Goal: Task Accomplishment & Management: Complete application form

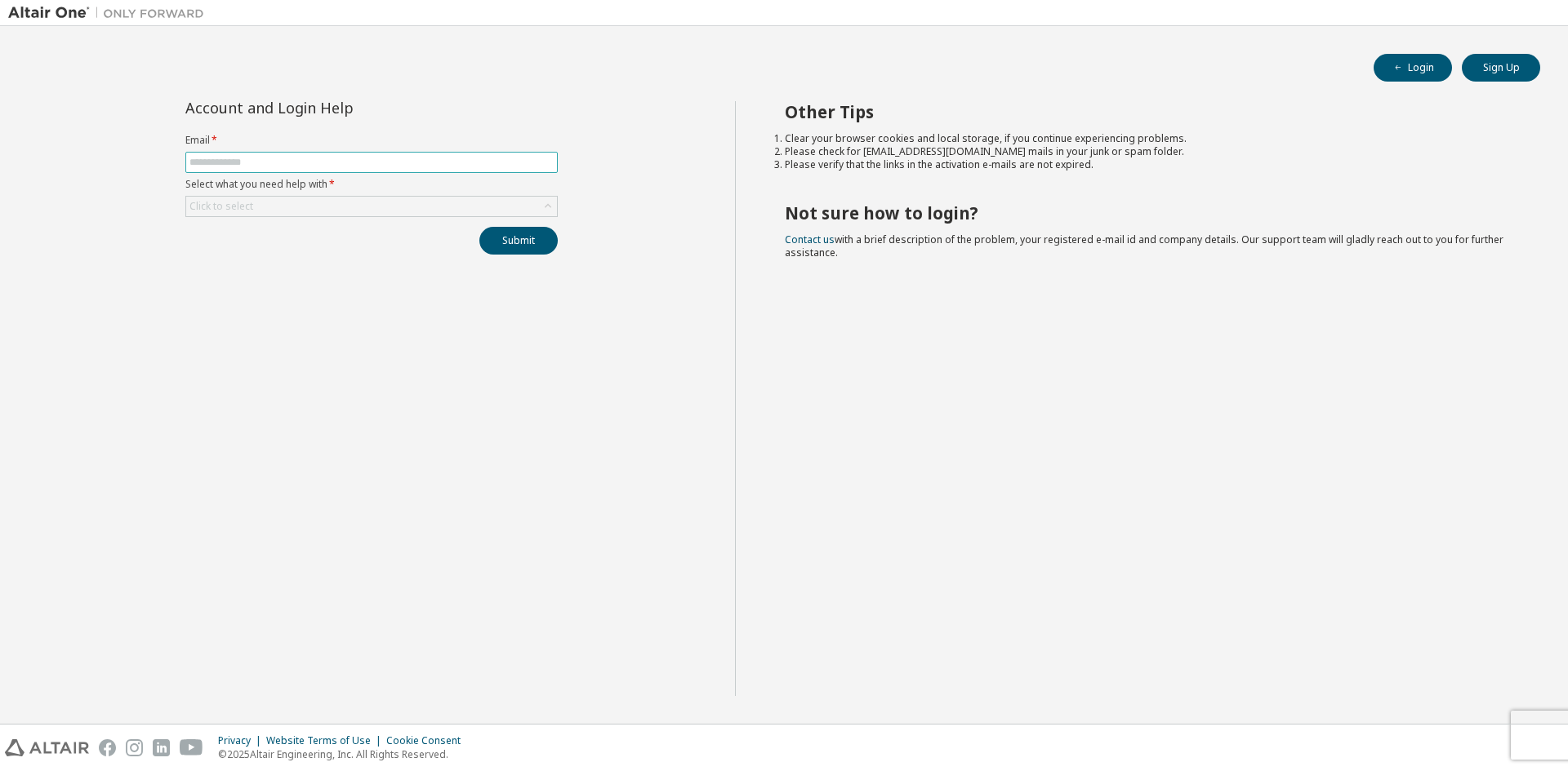
click at [307, 167] on input "text" at bounding box center [371, 162] width 364 height 13
type input "**********"
click at [340, 205] on div "Click to select" at bounding box center [371, 206] width 371 height 20
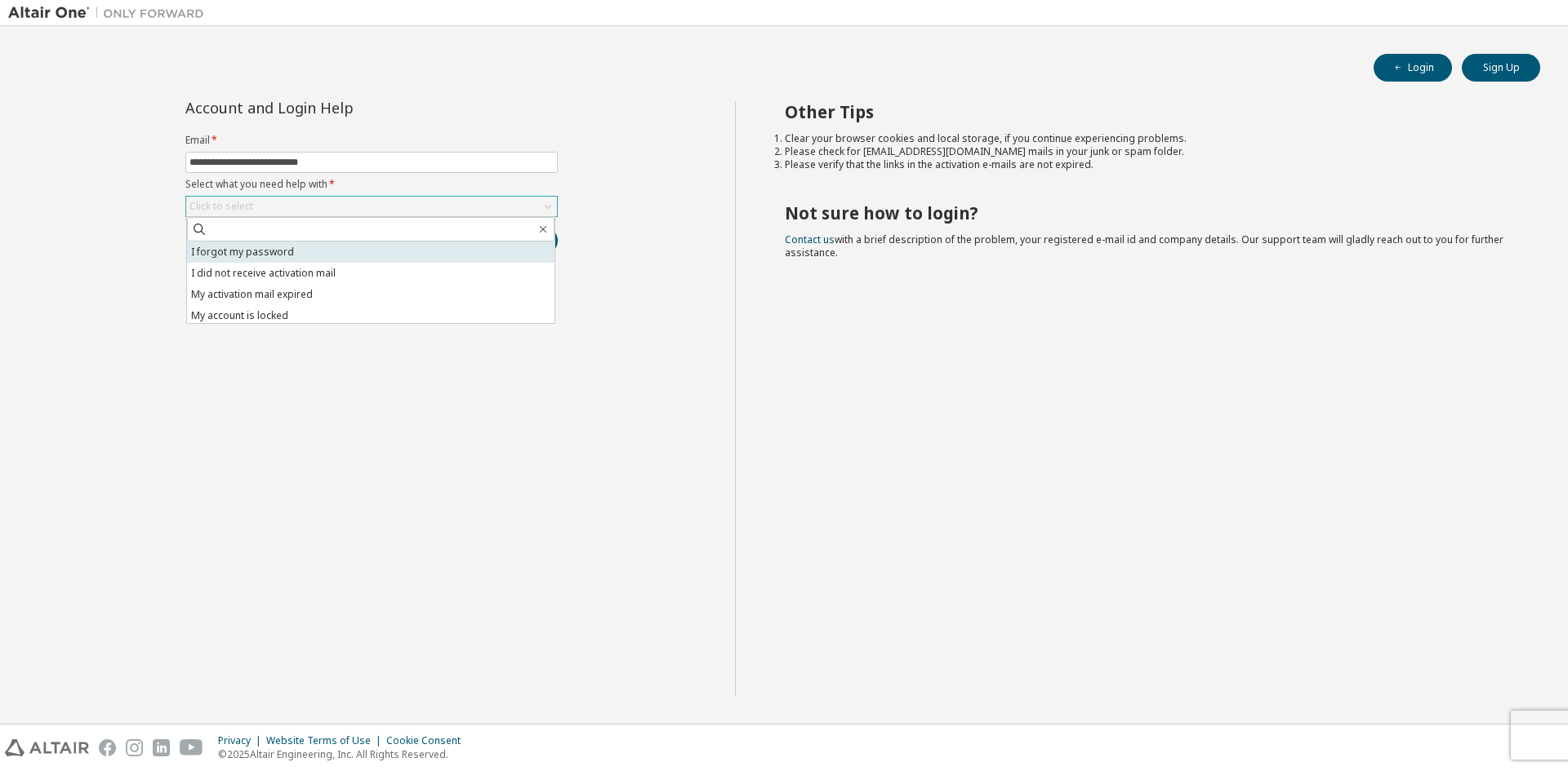
click at [267, 256] on li "I forgot my password" at bounding box center [371, 252] width 368 height 21
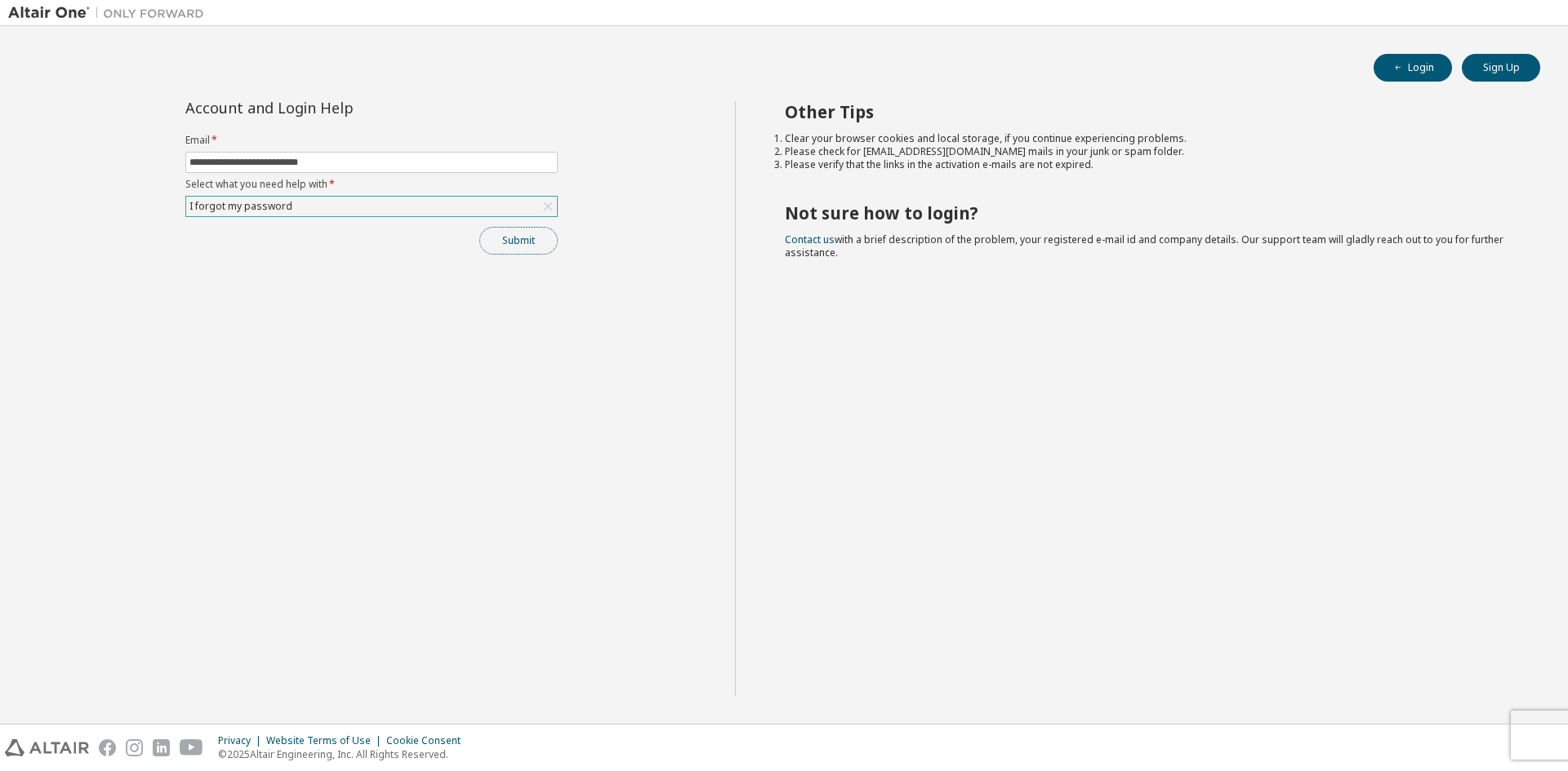
click at [522, 244] on button "Submit" at bounding box center [518, 241] width 78 height 28
click at [465, 208] on div "I forgot my password" at bounding box center [371, 206] width 371 height 20
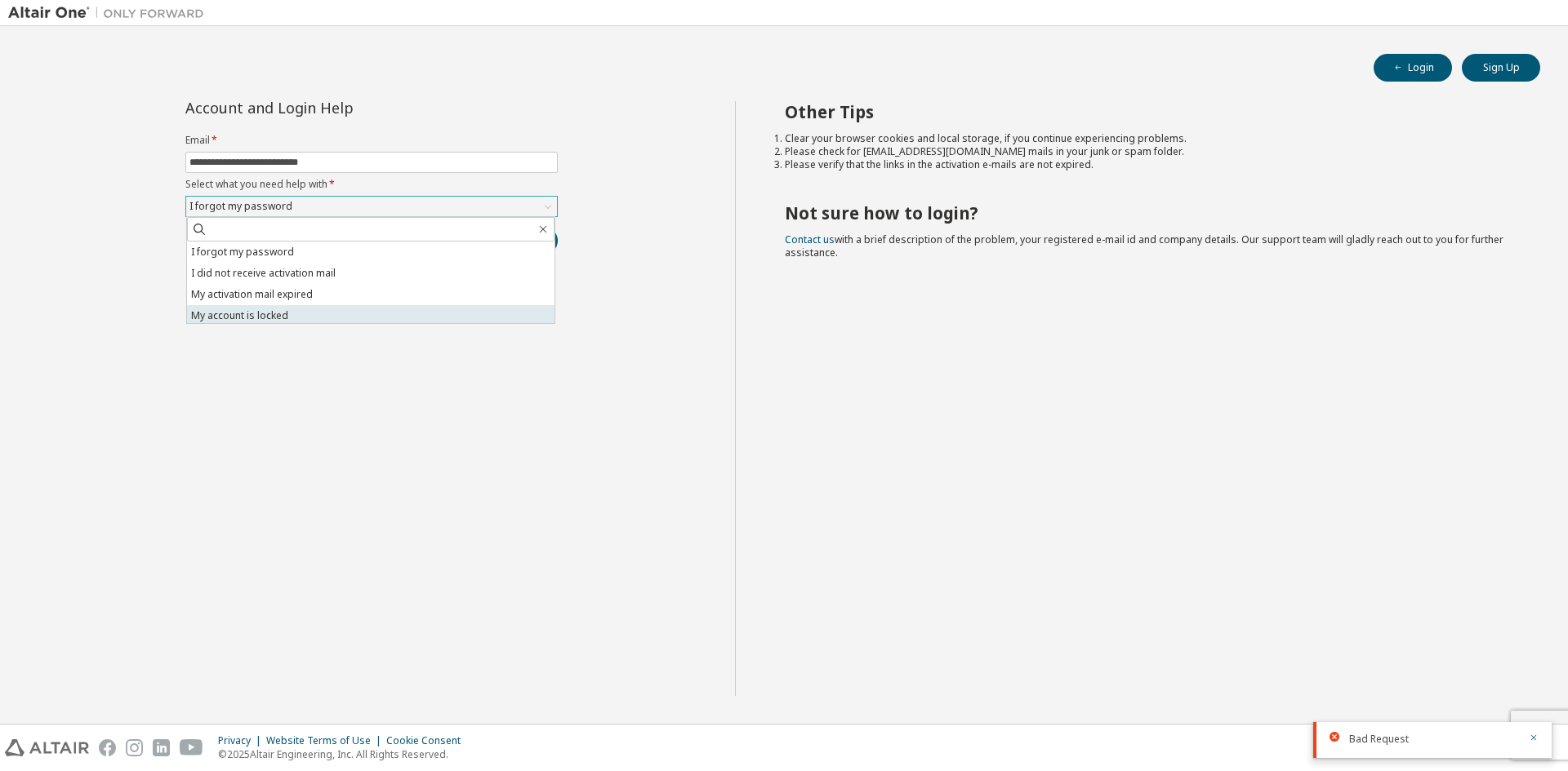
click at [246, 313] on li "My account is locked" at bounding box center [371, 316] width 368 height 21
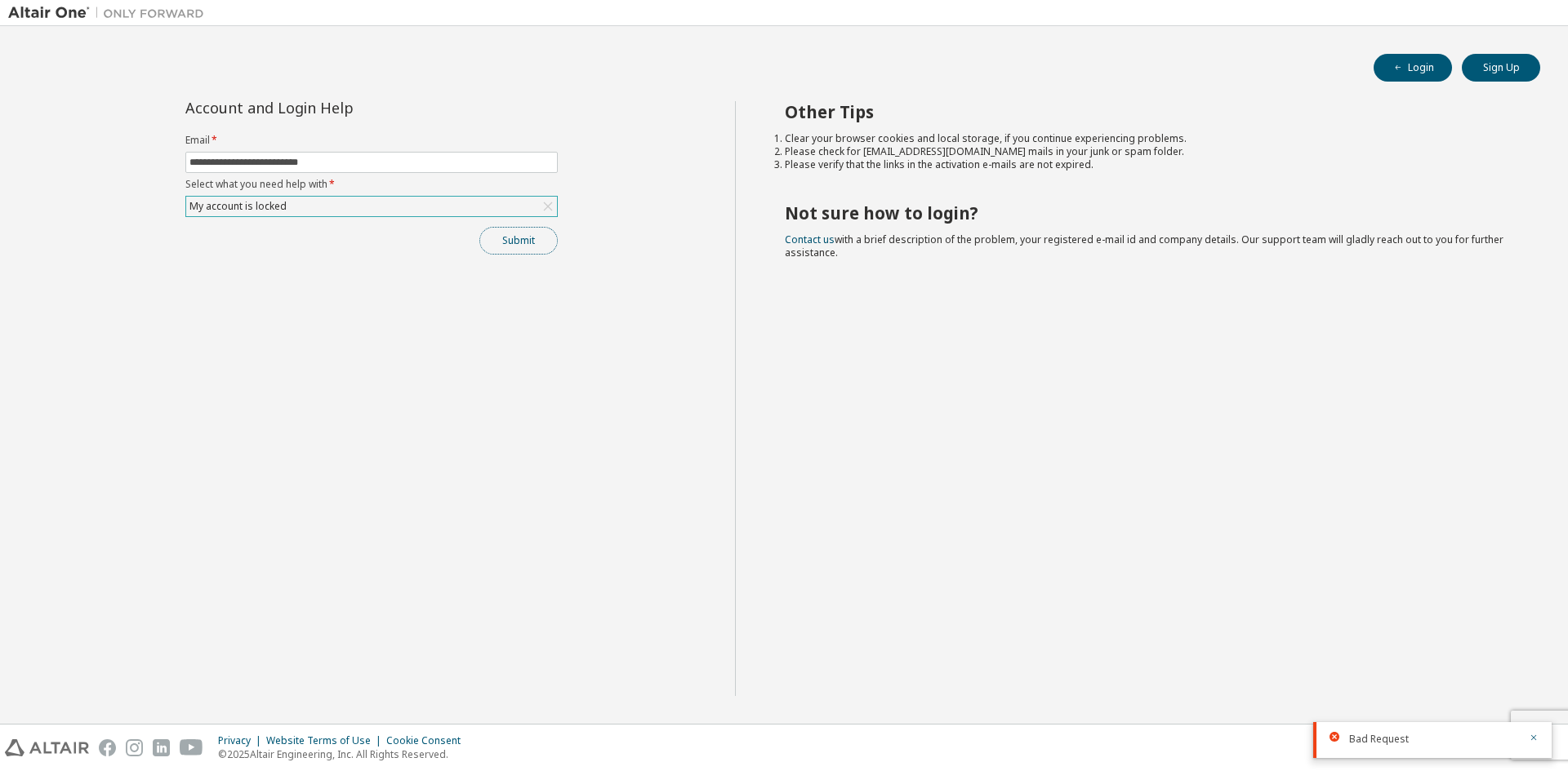
click at [506, 252] on button "Submit" at bounding box center [518, 241] width 78 height 28
click at [423, 197] on div "My account is locked" at bounding box center [371, 206] width 371 height 20
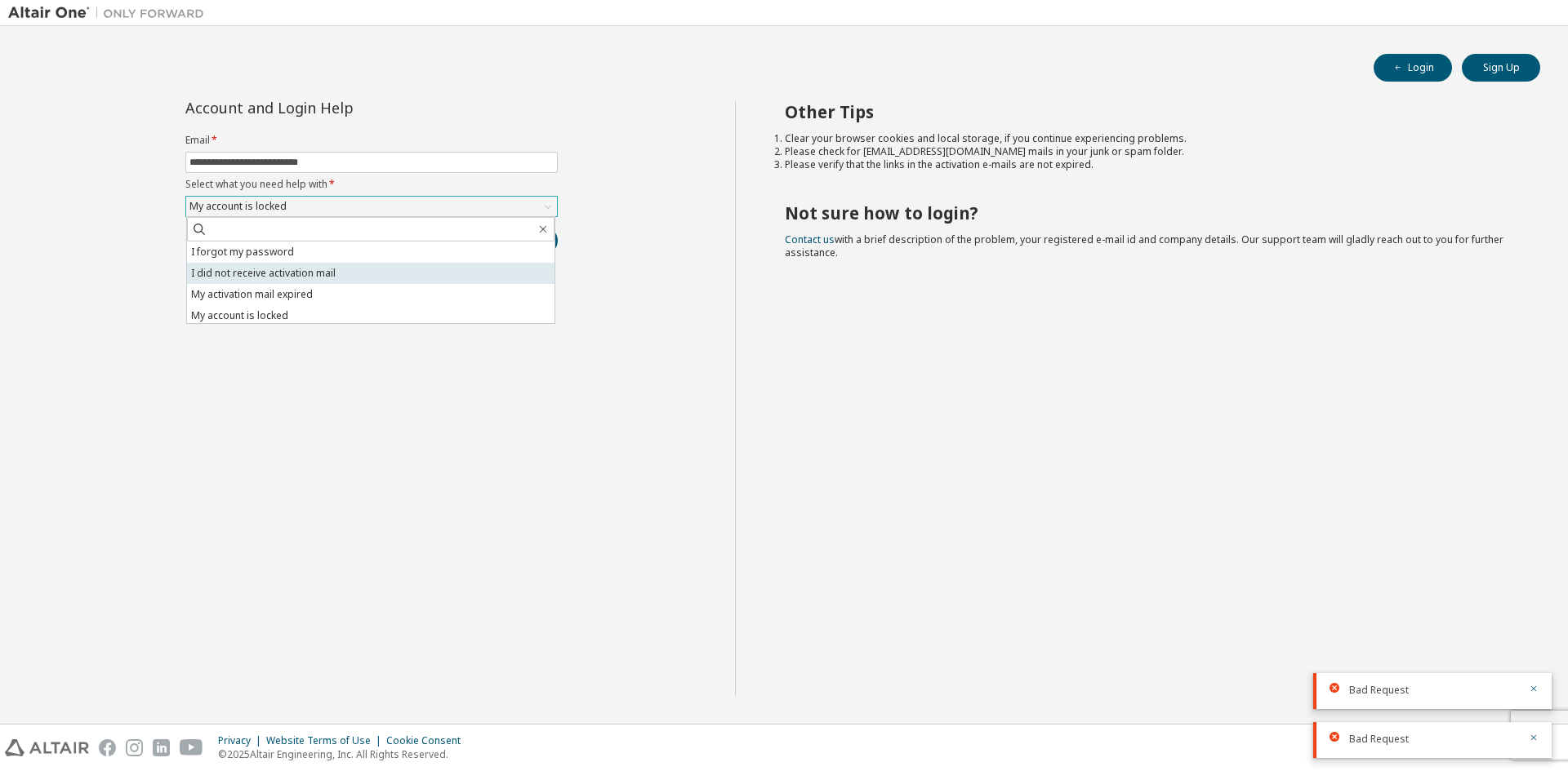
click at [256, 271] on li "I did not receive activation mail" at bounding box center [371, 273] width 368 height 21
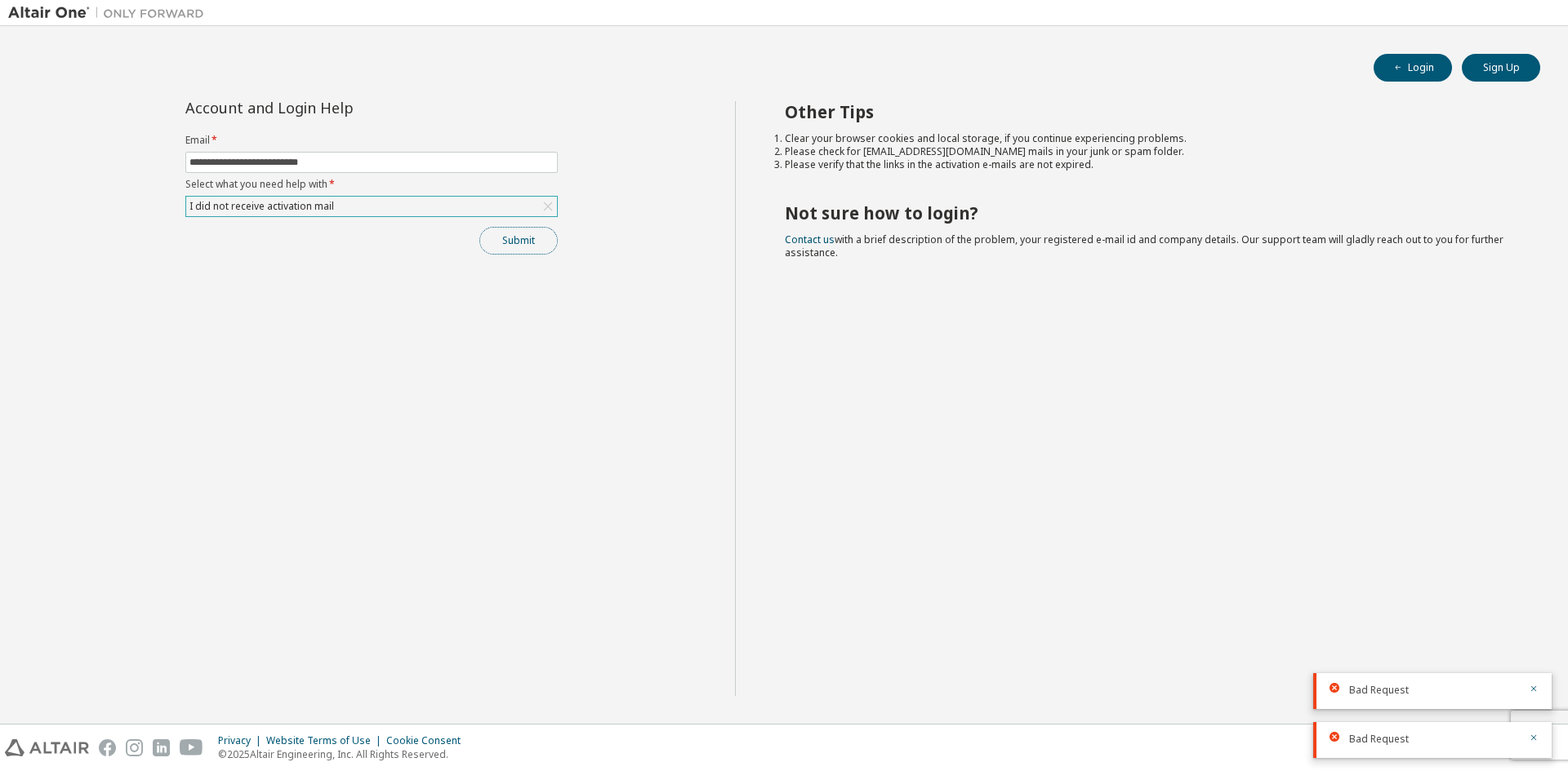
click at [529, 243] on button "Submit" at bounding box center [518, 241] width 78 height 28
click at [384, 209] on div "I did not receive activation mail" at bounding box center [371, 206] width 371 height 20
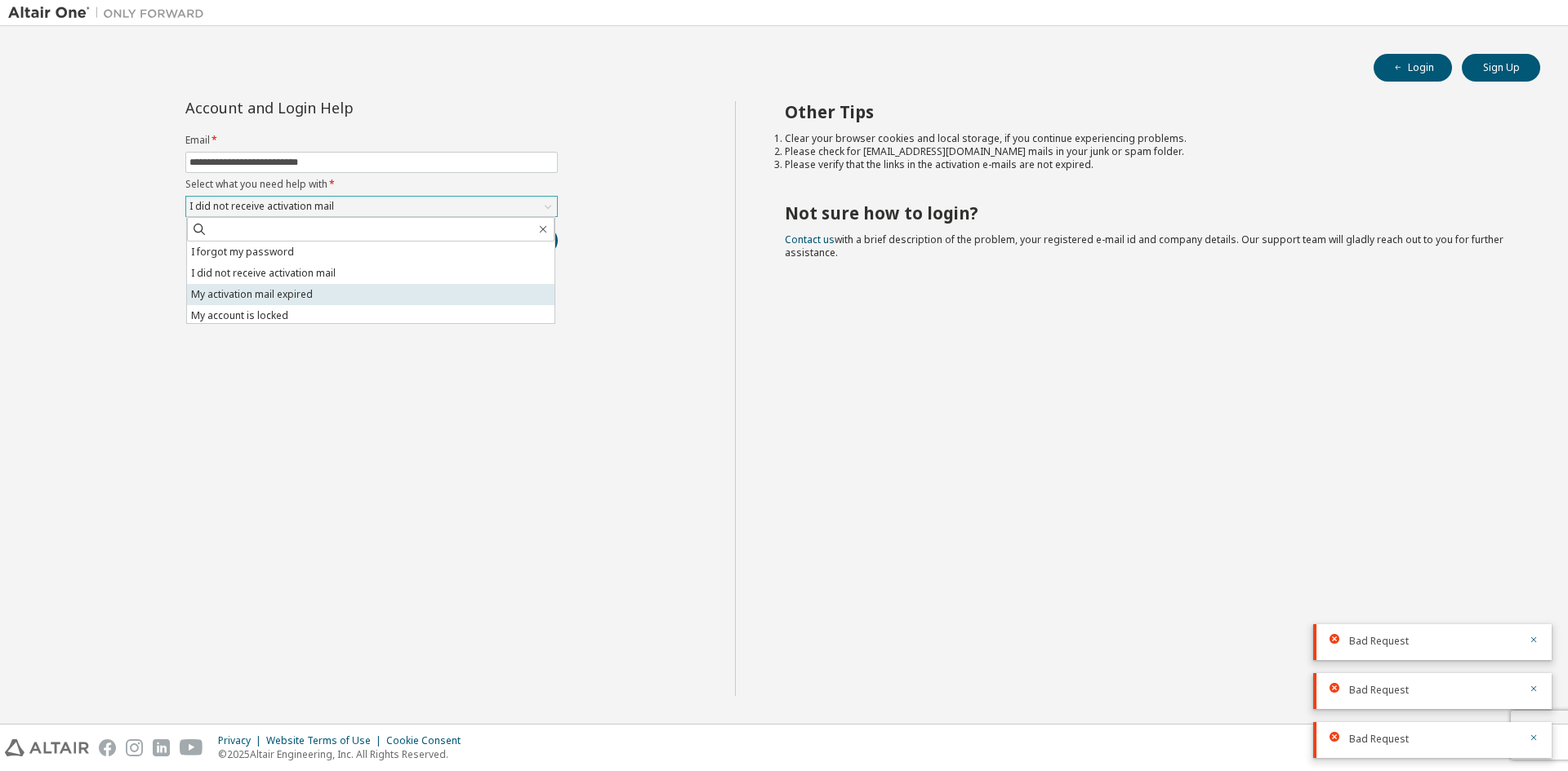
click at [285, 286] on li "My activation mail expired" at bounding box center [371, 295] width 368 height 21
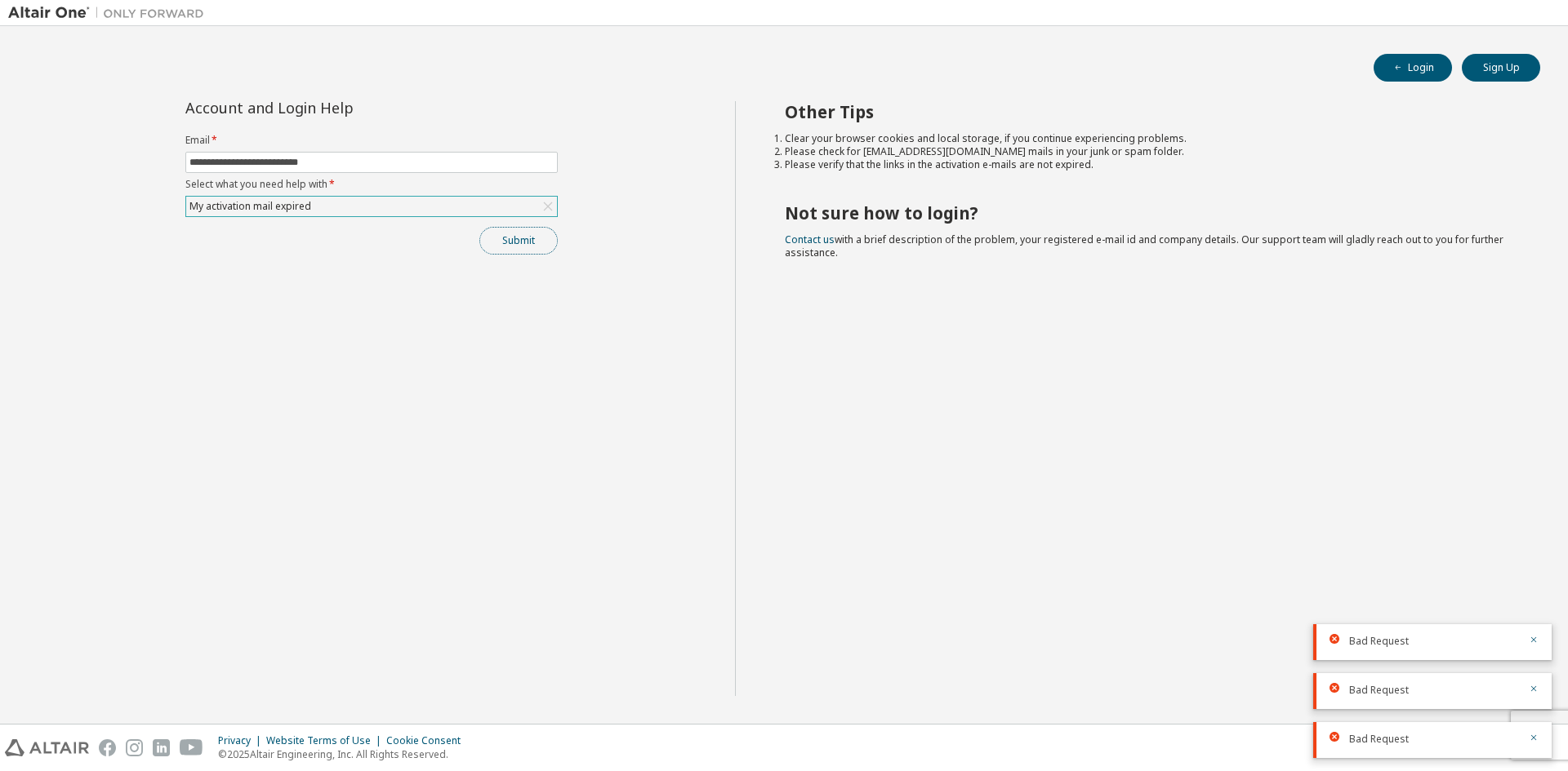
click at [528, 245] on button "Submit" at bounding box center [518, 241] width 78 height 28
click at [812, 237] on link "Contact us" at bounding box center [809, 239] width 49 height 14
click at [1501, 62] on button "Sign Up" at bounding box center [1501, 68] width 78 height 28
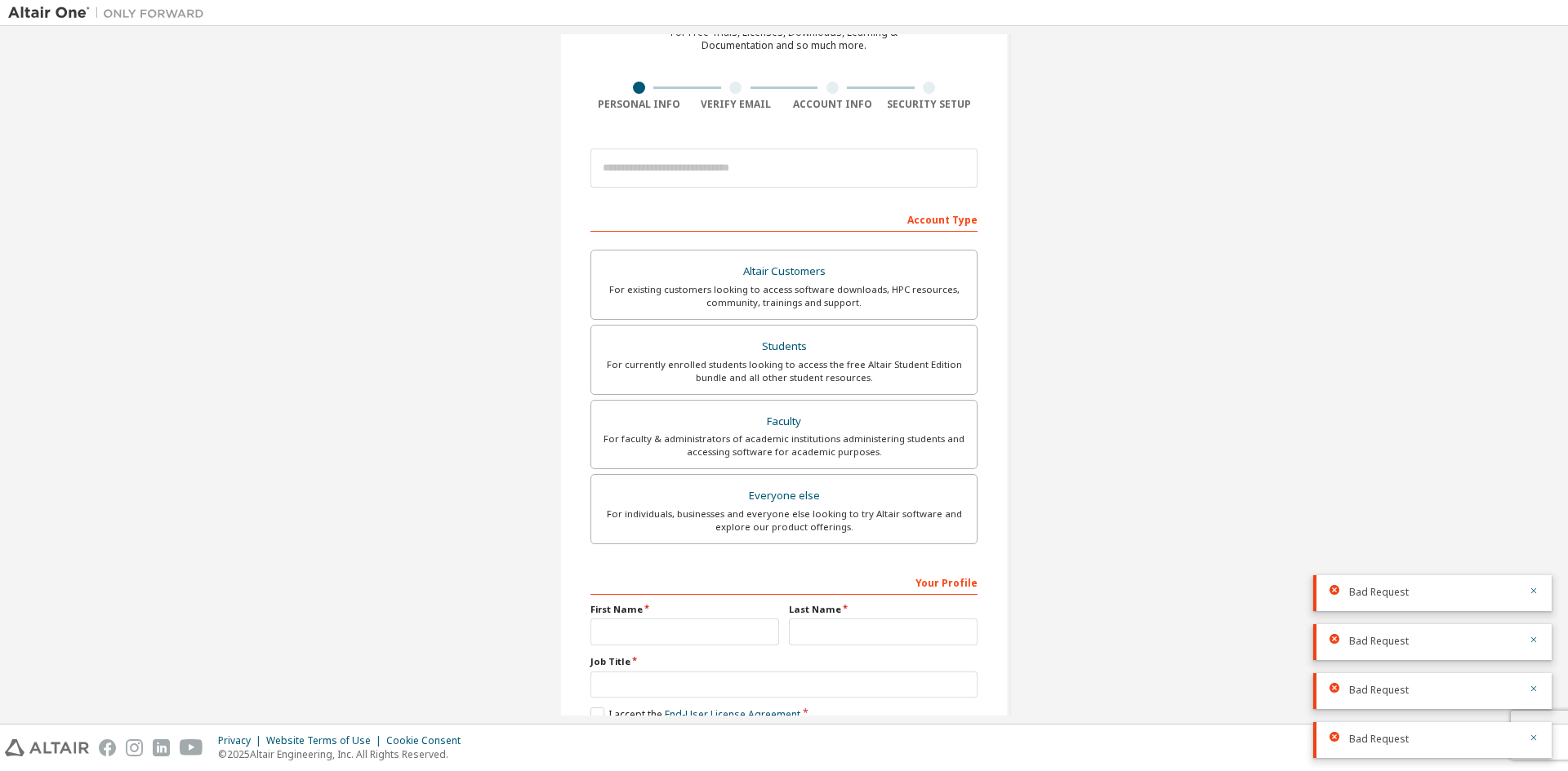
scroll to position [183, 0]
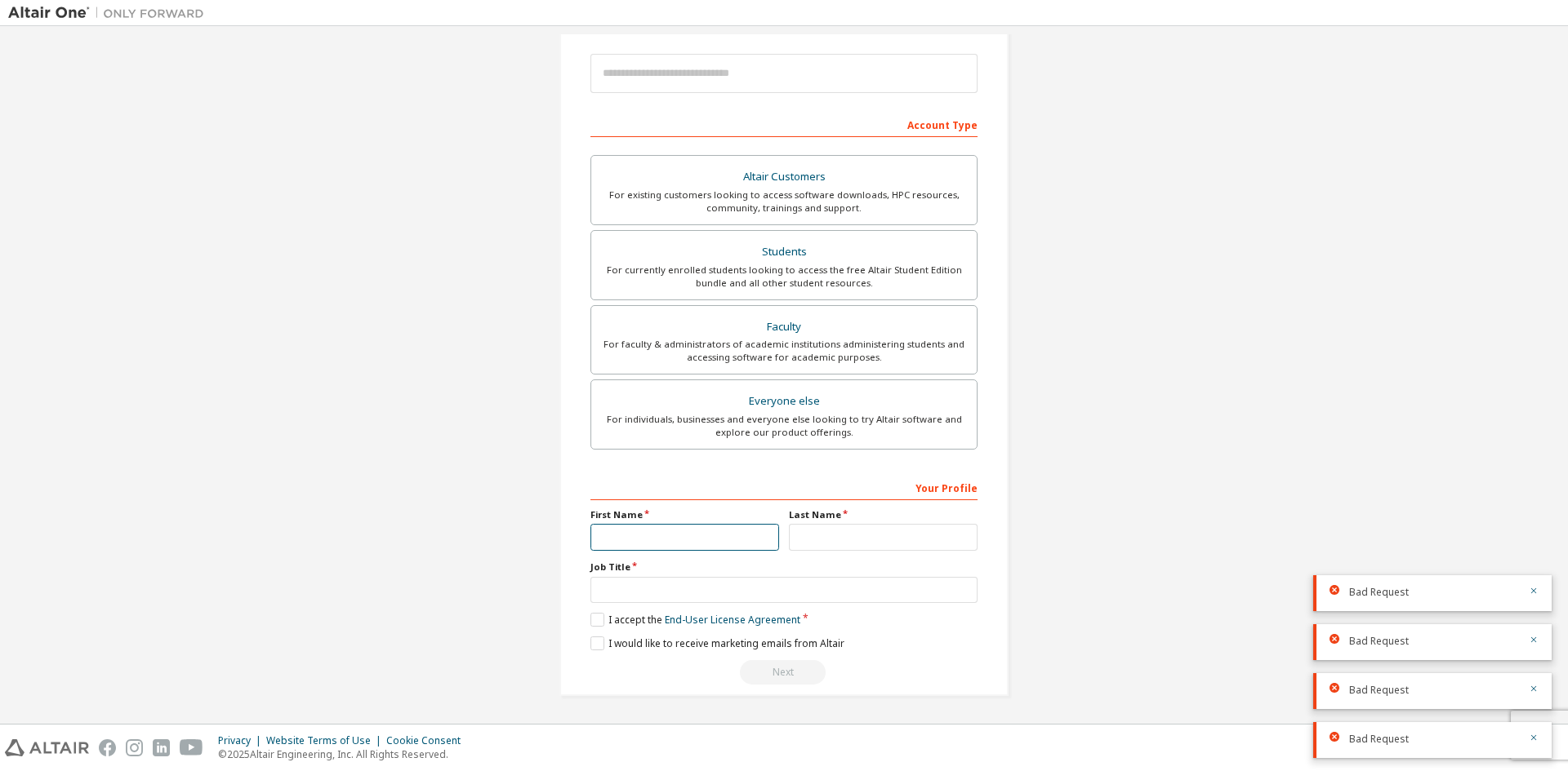
click at [676, 549] on input "text" at bounding box center [684, 537] width 188 height 27
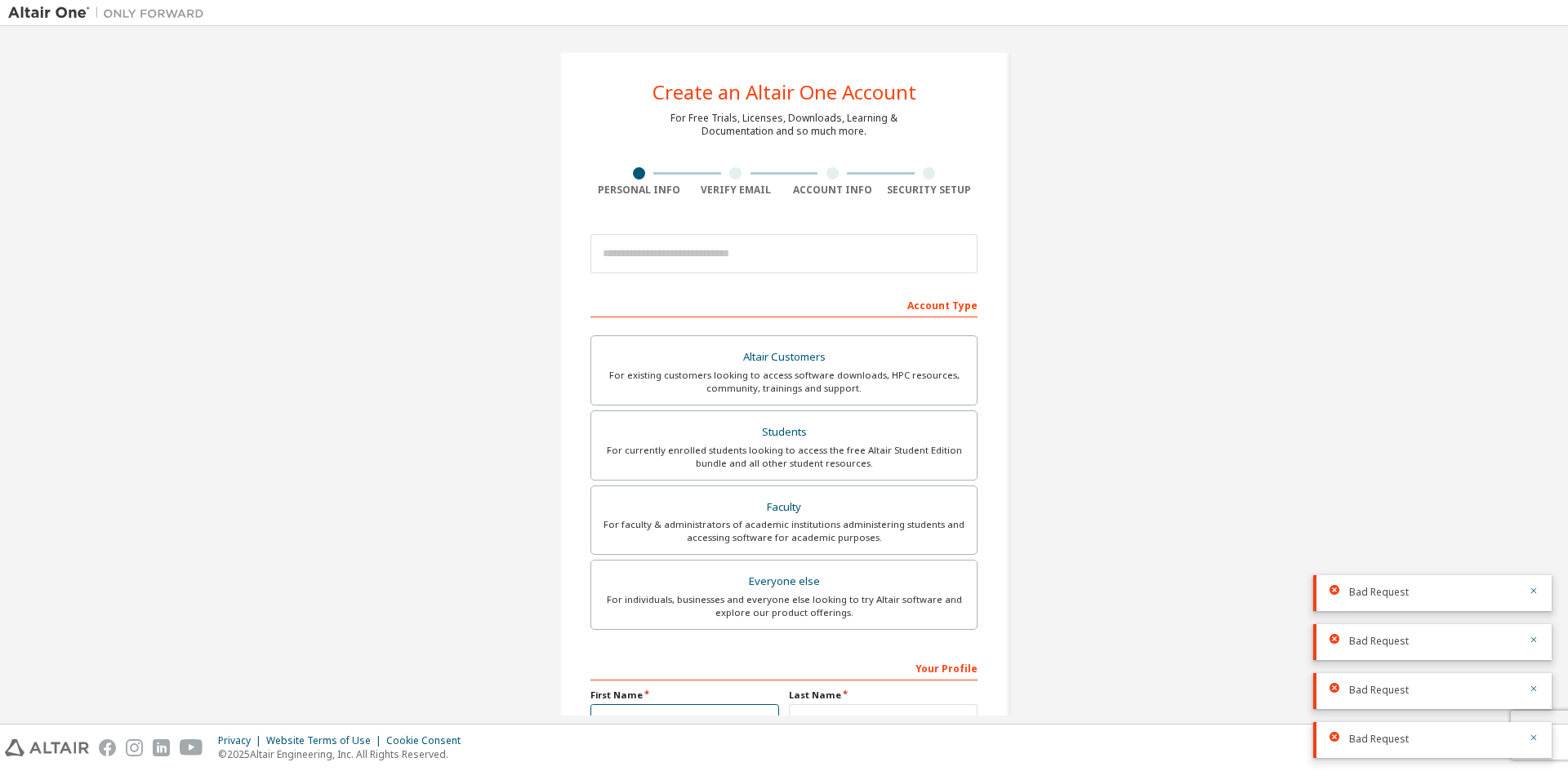
scroll to position [0, 0]
click at [763, 200] on div "Create an Altair One Account For Free Trials, Licenses, Downloads, Learning & D…" at bounding box center [784, 467] width 449 height 826
click at [796, 448] on div "For currently enrolled students looking to access the free Altair Student Editi…" at bounding box center [784, 460] width 366 height 26
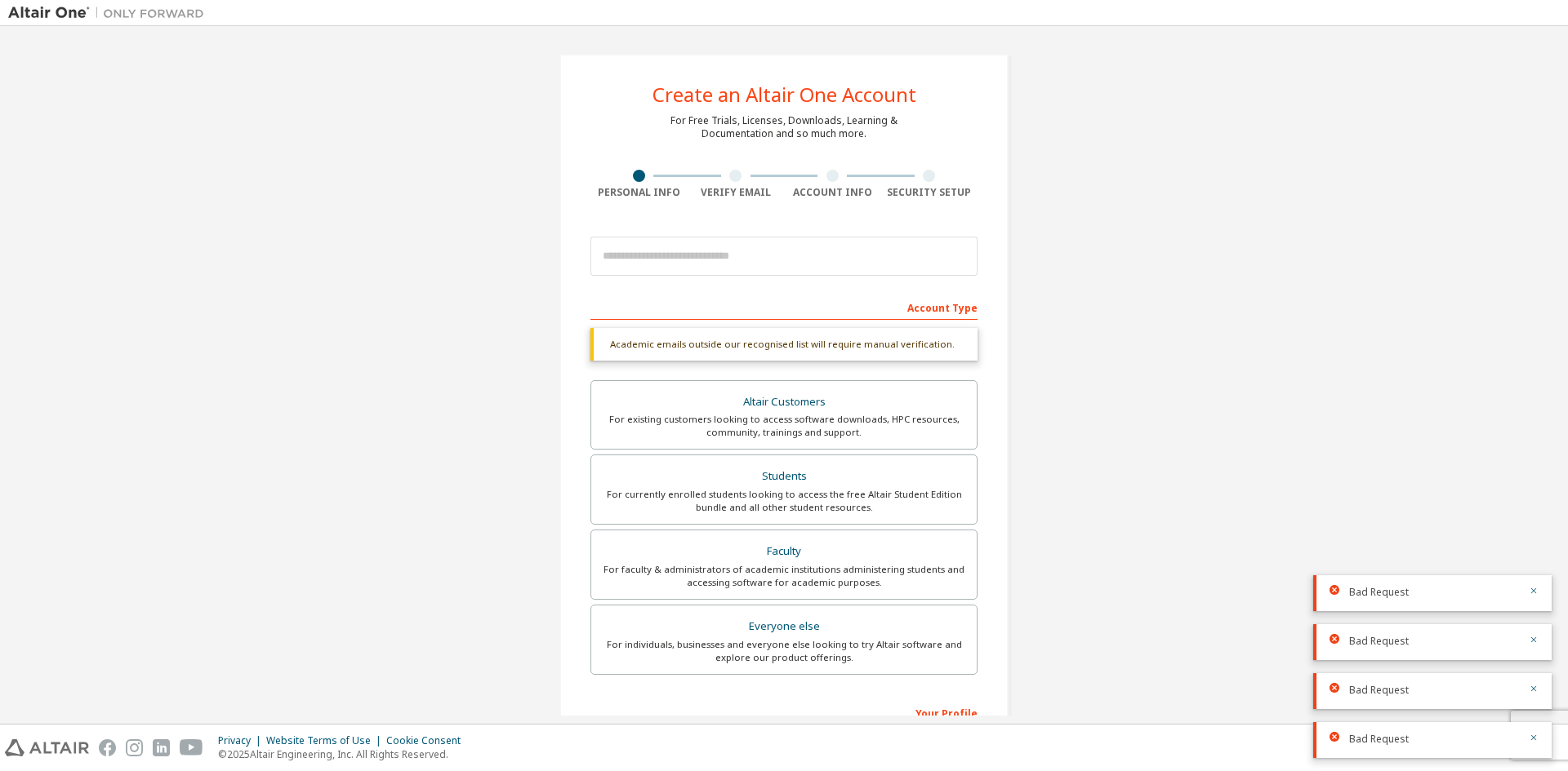
click at [64, 12] on img at bounding box center [109, 13] width 204 height 16
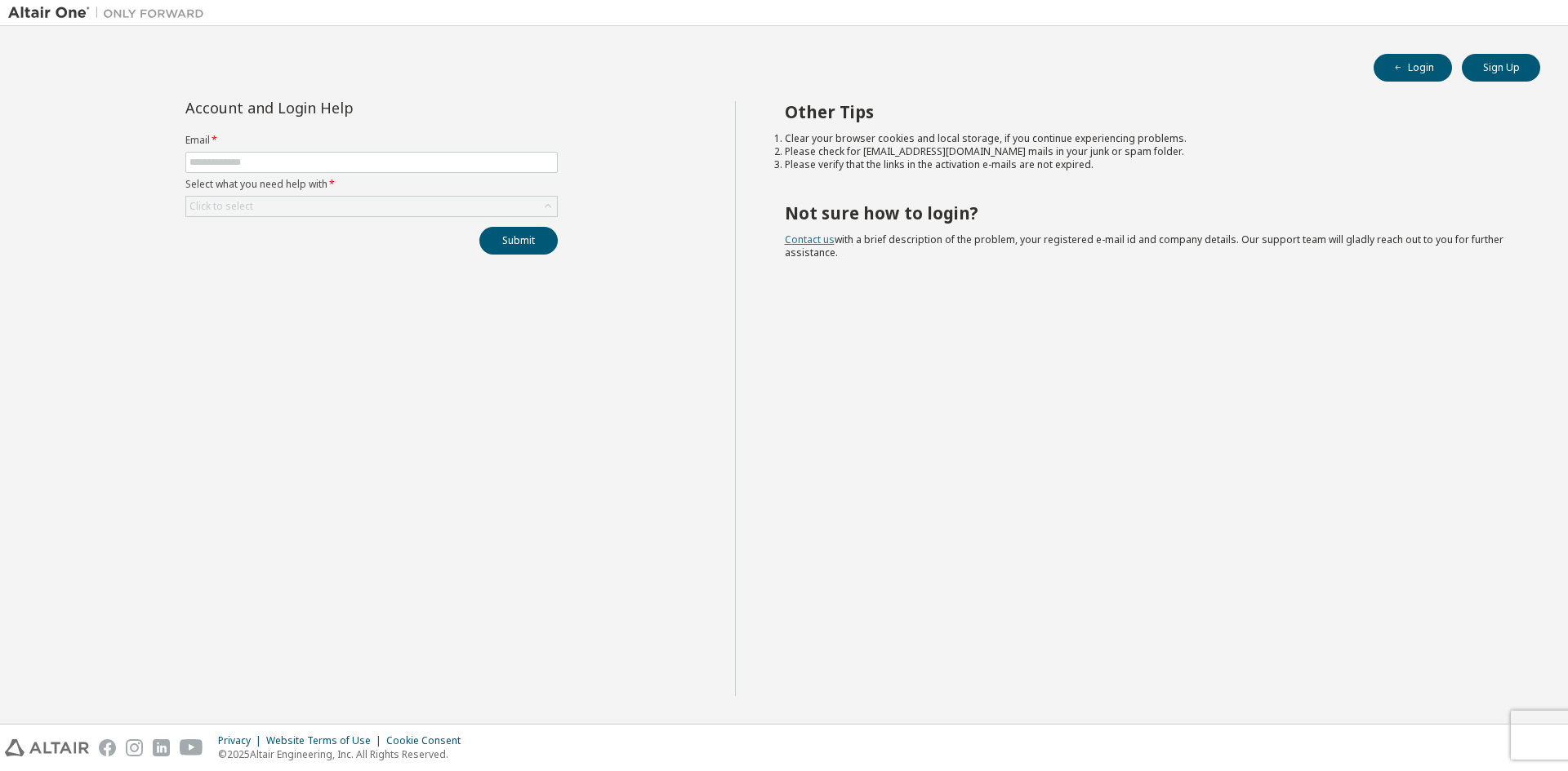
click at [814, 241] on link "Contact us" at bounding box center [809, 239] width 49 height 14
drag, startPoint x: 1414, startPoint y: 63, endPoint x: 1336, endPoint y: 95, distance: 84.3
click at [1414, 65] on button "Login" at bounding box center [1413, 68] width 78 height 28
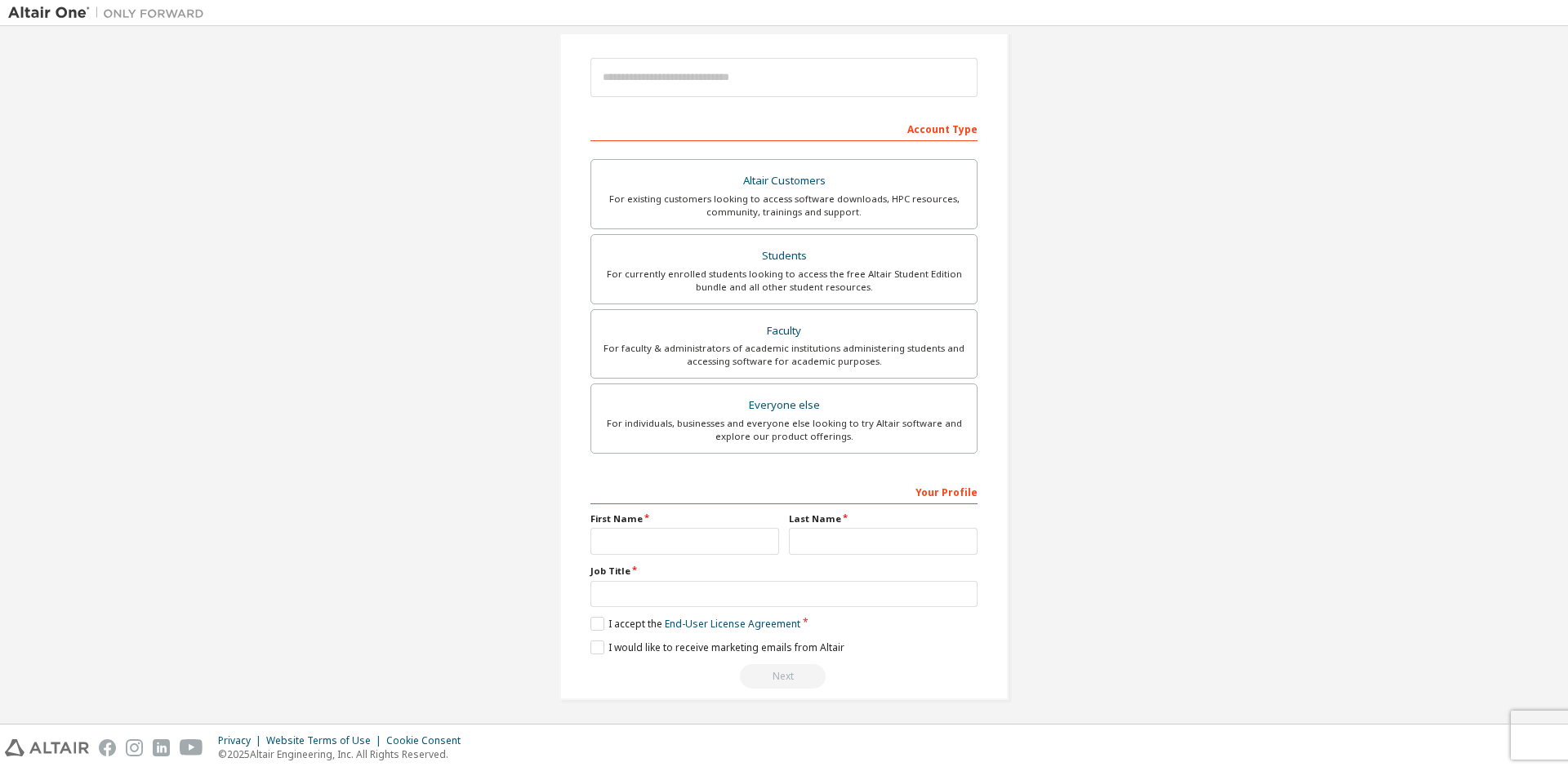
scroll to position [183, 0]
click at [798, 250] on div "Students" at bounding box center [784, 252] width 366 height 23
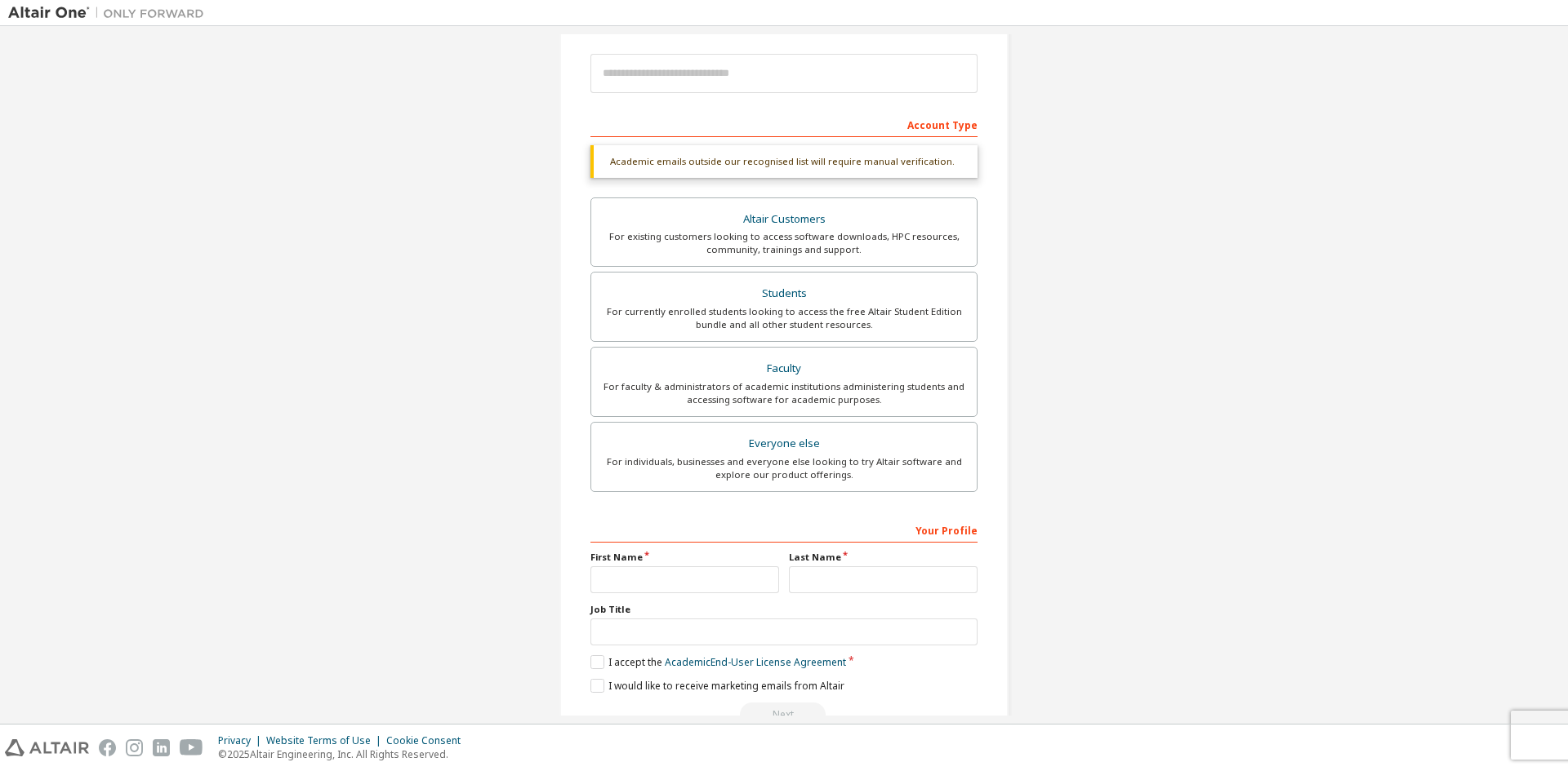
click at [941, 534] on div "Your Profile" at bounding box center [784, 530] width 387 height 26
click at [702, 581] on input "text" at bounding box center [684, 579] width 188 height 27
type input "********"
click at [791, 589] on input "text" at bounding box center [882, 579] width 188 height 27
type input "*****"
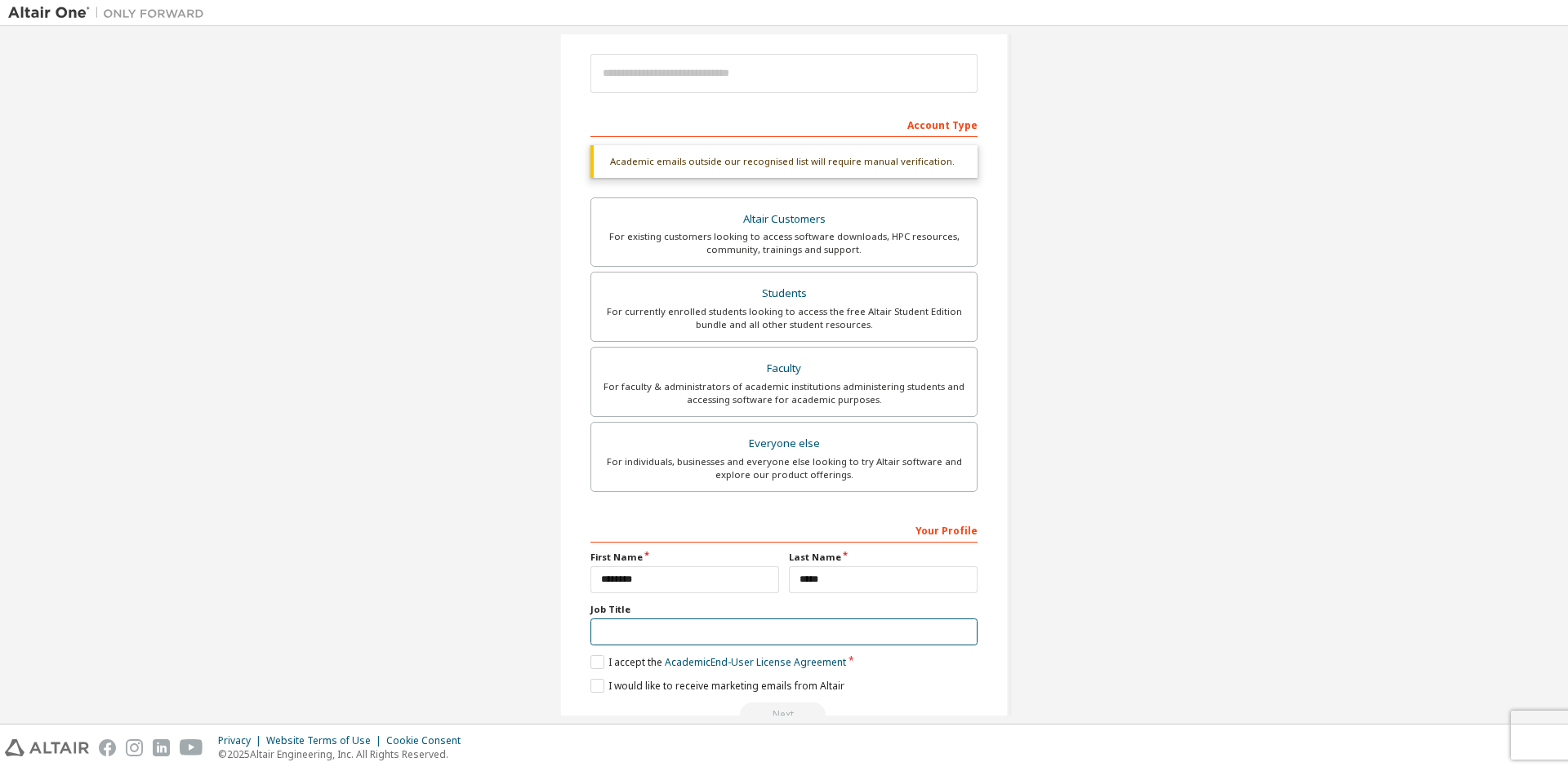
click at [757, 638] on input "text" at bounding box center [784, 631] width 387 height 27
type input "*******"
click at [600, 660] on label "I accept the Academic End-User License Agreement" at bounding box center [718, 663] width 256 height 14
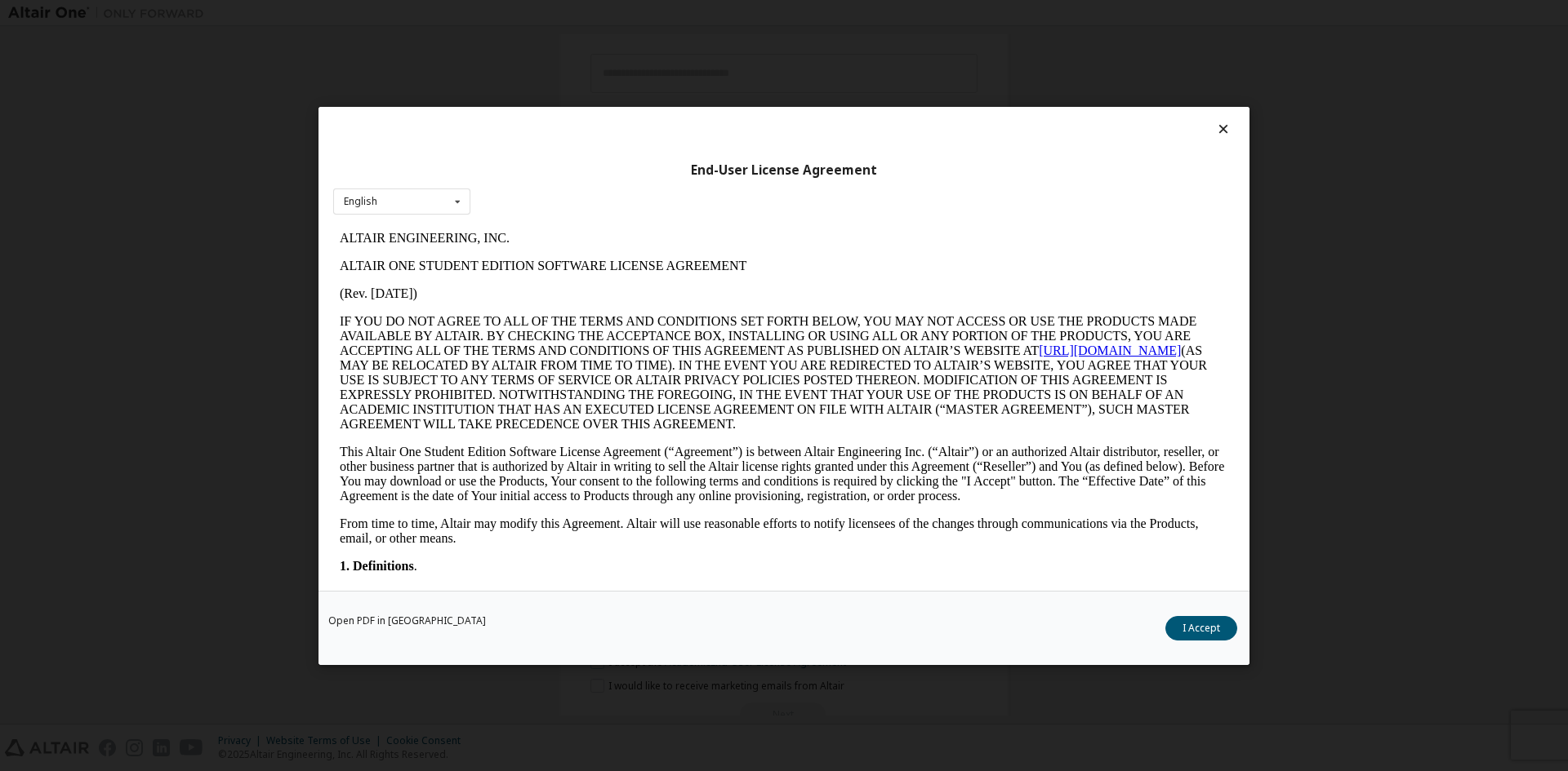
scroll to position [0, 0]
click at [1192, 624] on button "I Accept" at bounding box center [1201, 628] width 72 height 24
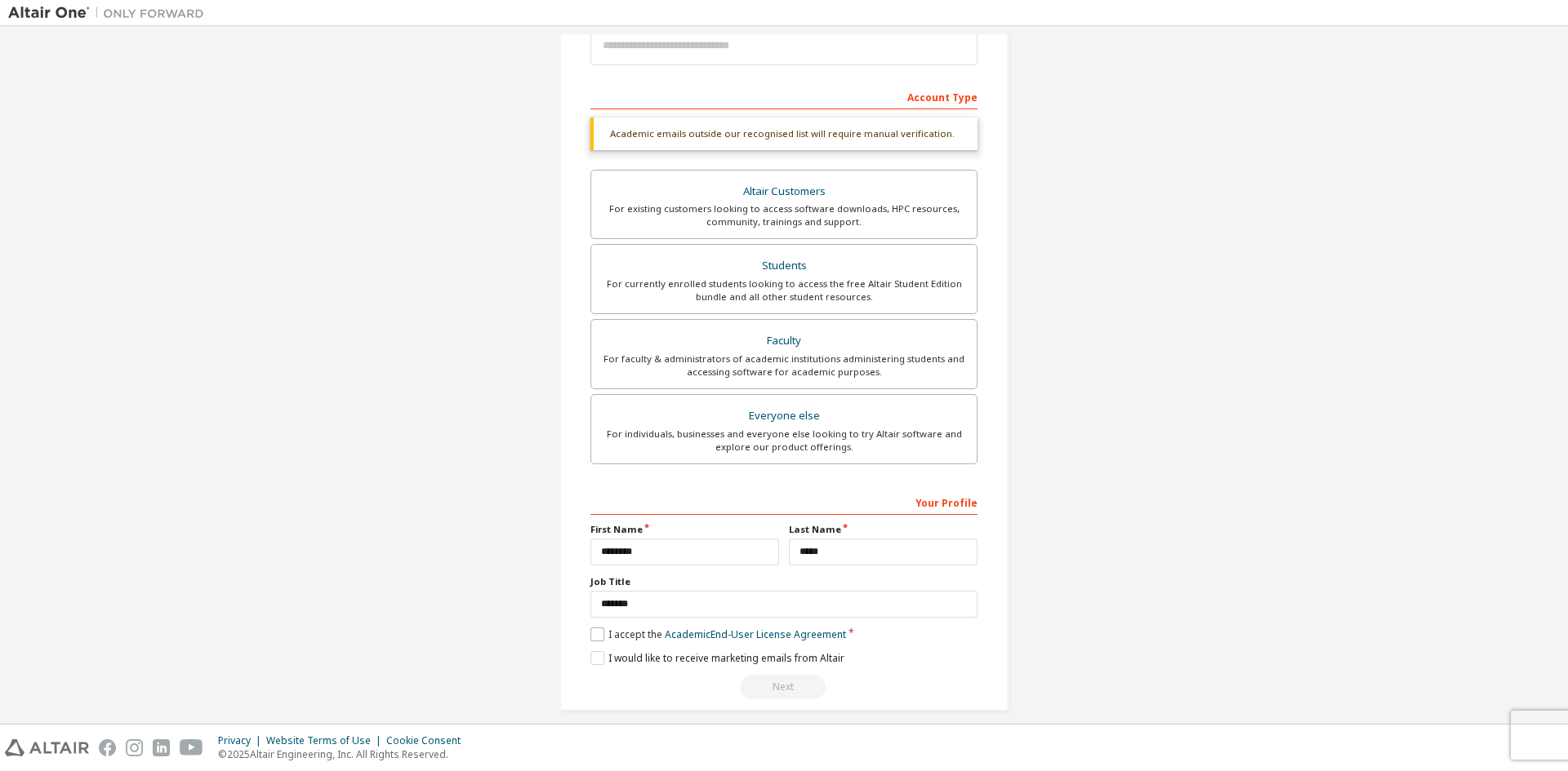
scroll to position [225, 0]
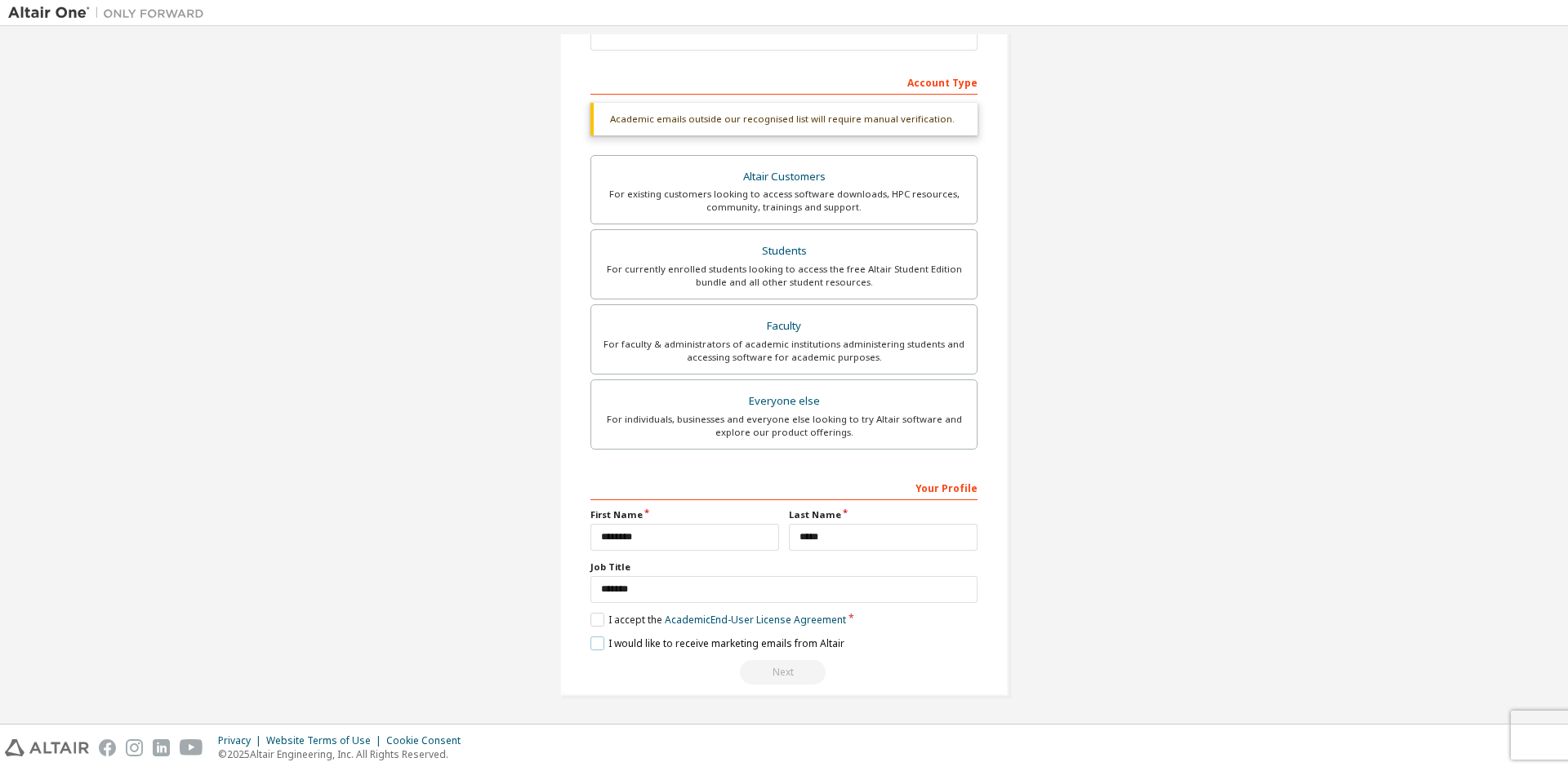
click at [601, 643] on label "I would like to receive marketing emails from Altair" at bounding box center [717, 644] width 254 height 14
click at [792, 676] on div "Next" at bounding box center [784, 672] width 387 height 24
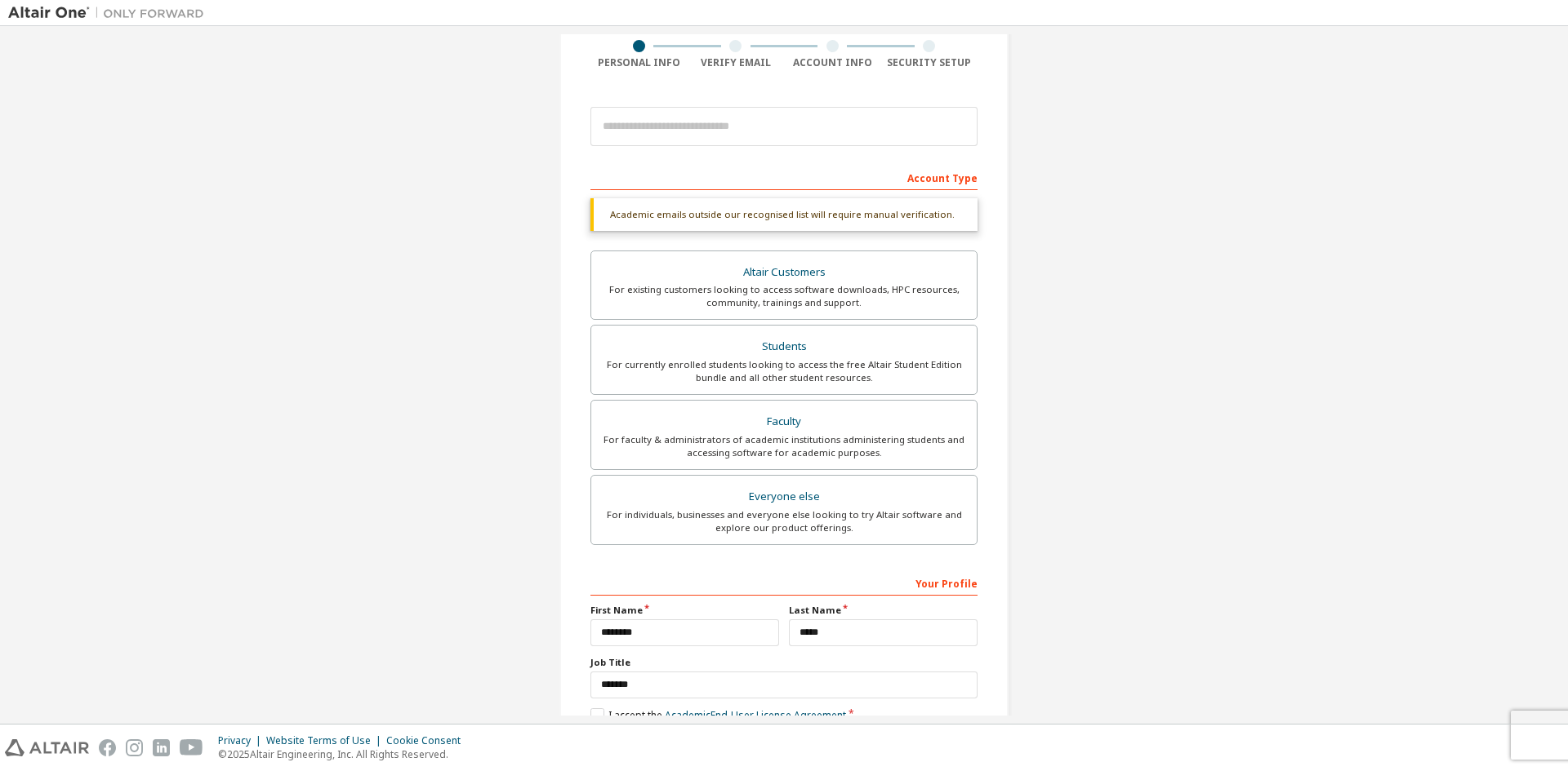
scroll to position [0, 0]
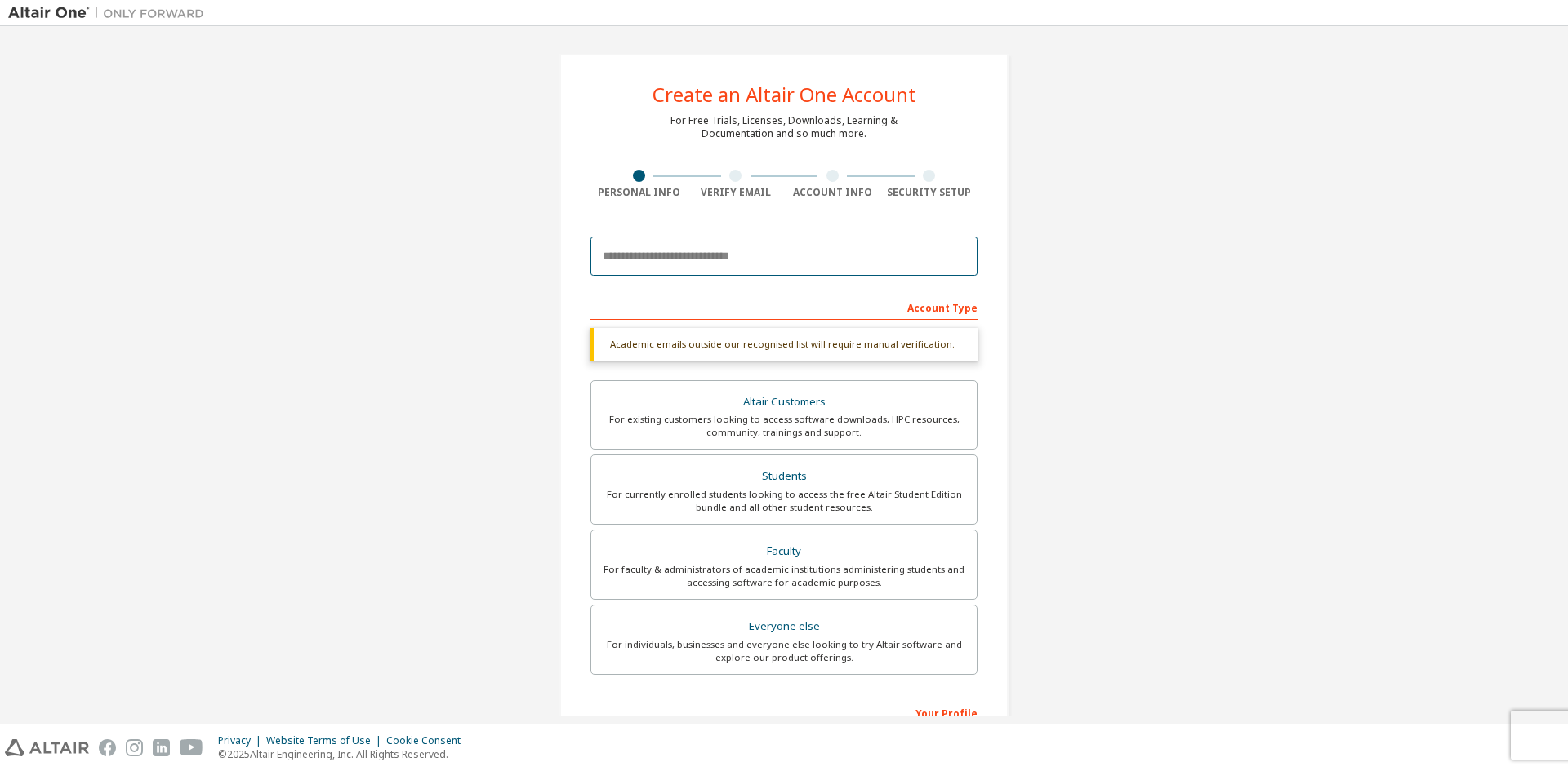
click at [785, 271] on input "email" at bounding box center [784, 256] width 387 height 39
type input "**********"
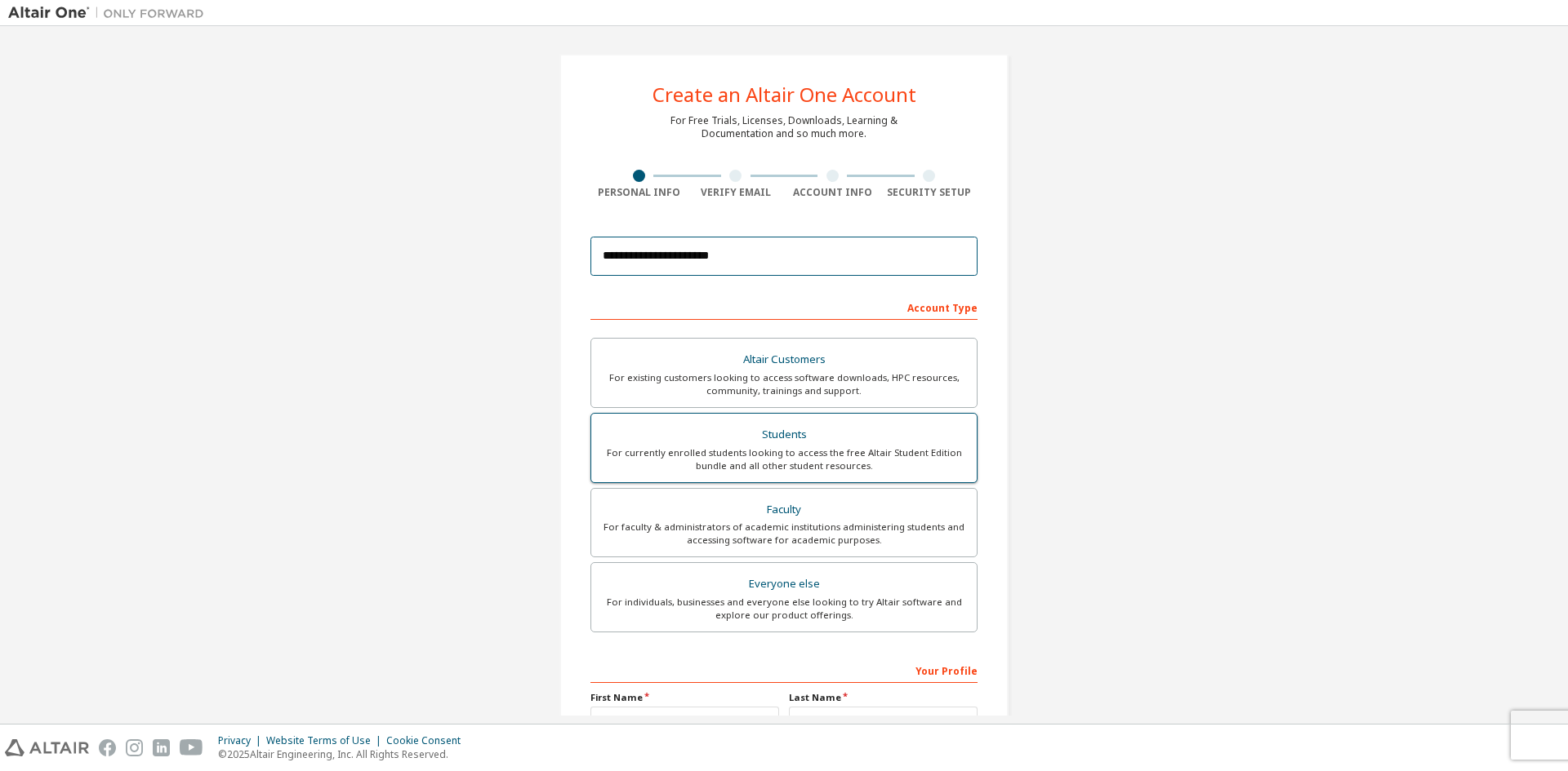
scroll to position [183, 0]
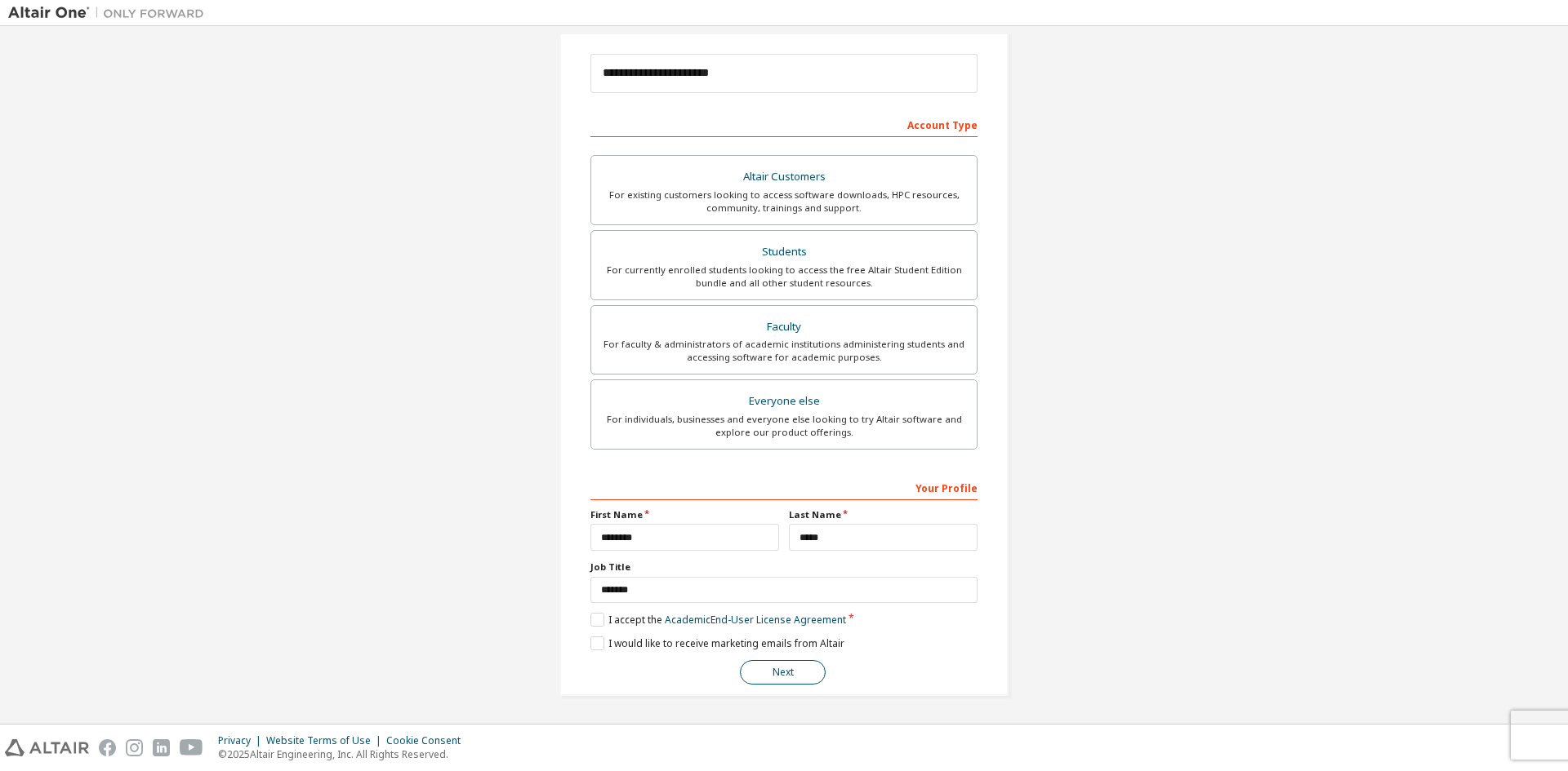
click at [777, 677] on button "Next" at bounding box center [783, 672] width 86 height 24
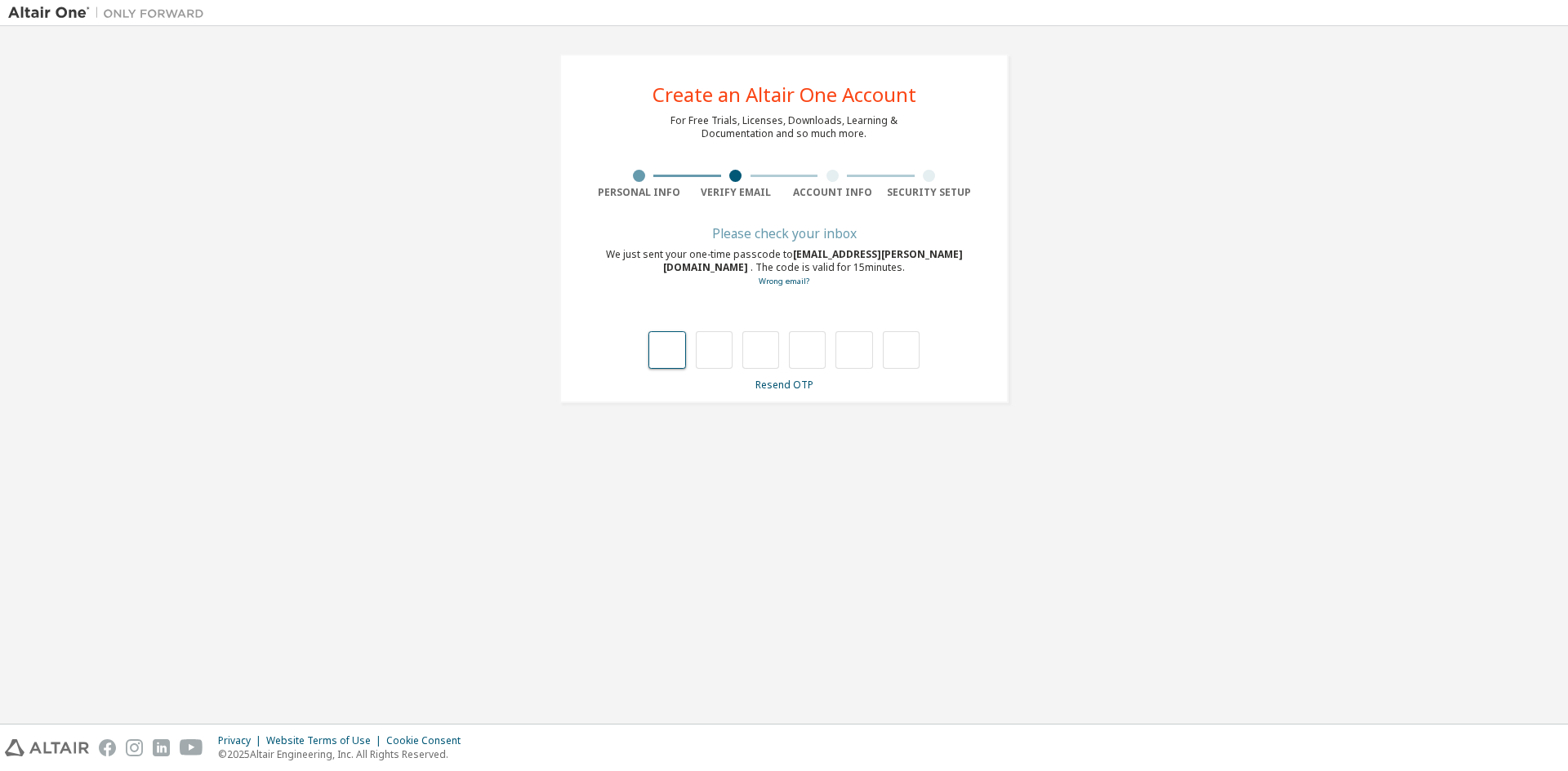
type input "*"
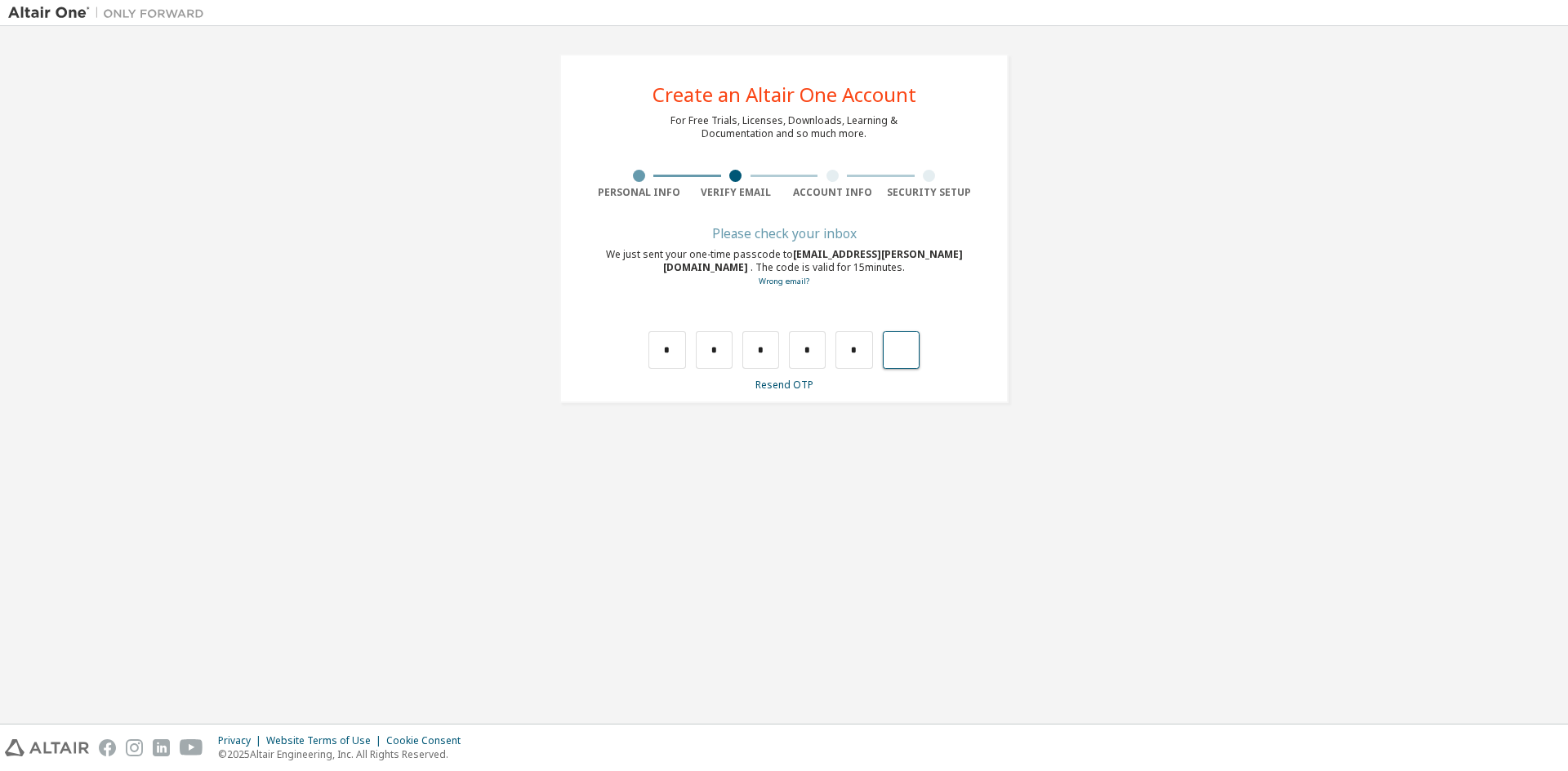
type input "*"
